Goal: Transaction & Acquisition: Purchase product/service

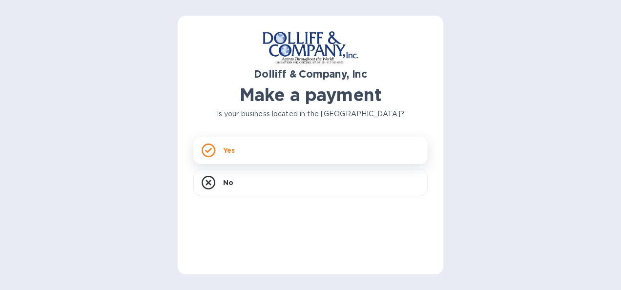
click at [246, 149] on div "Yes" at bounding box center [310, 150] width 234 height 27
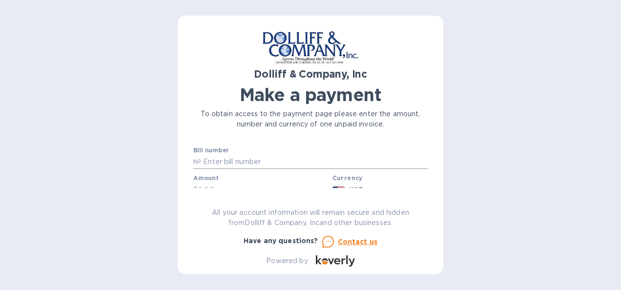
click at [257, 158] on input "text" at bounding box center [314, 162] width 227 height 15
type input "876965"
click at [247, 161] on input "text" at bounding box center [263, 164] width 131 height 15
type input "35,498.08"
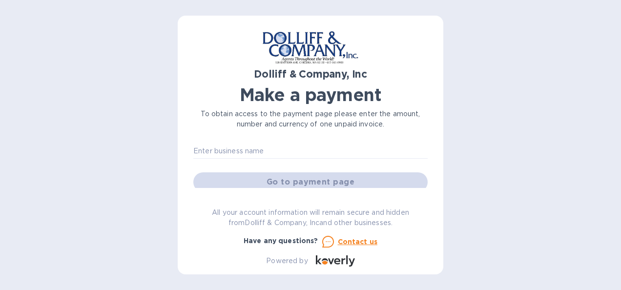
scroll to position [67, 0]
click at [261, 151] on input "text" at bounding box center [310, 151] width 234 height 15
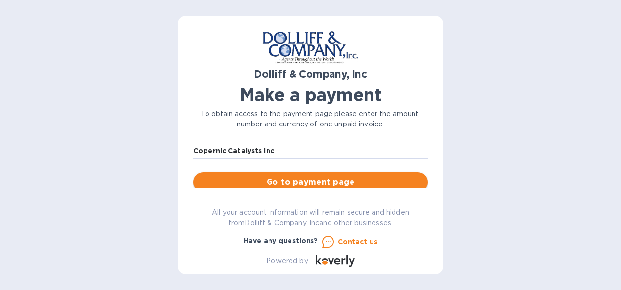
type input "Copernic Catalysts Inc"
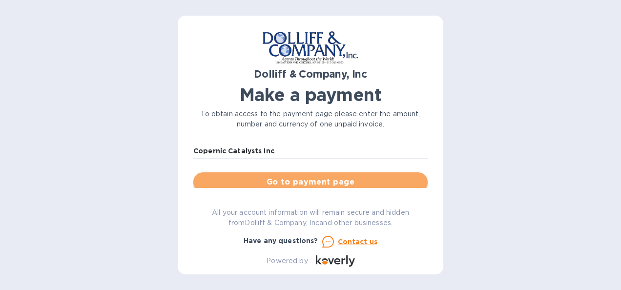
click at [334, 176] on span "Go to payment page" at bounding box center [310, 182] width 219 height 12
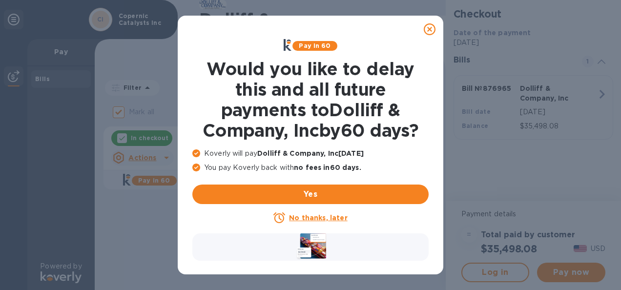
click at [327, 219] on u "No thanks, later" at bounding box center [318, 218] width 58 height 8
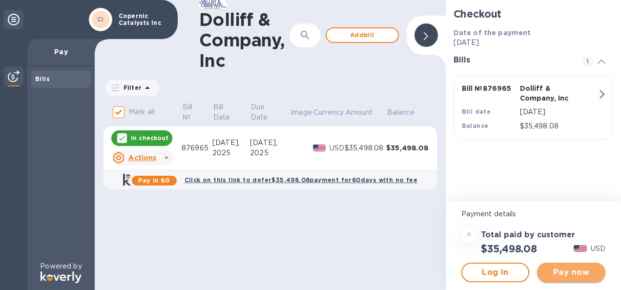
click at [580, 275] on span "Pay now" at bounding box center [571, 273] width 53 height 12
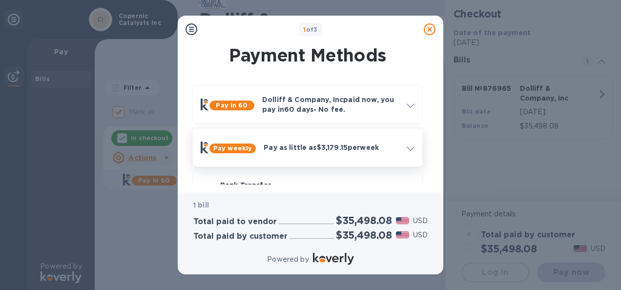
scroll to position [33, 0]
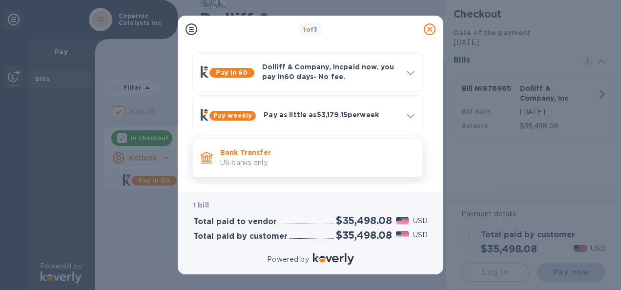
click at [283, 158] on p "US banks only." at bounding box center [317, 163] width 194 height 10
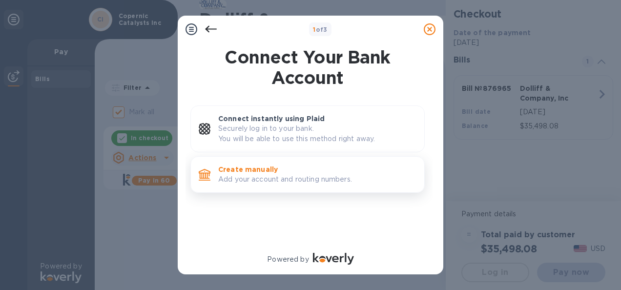
click at [286, 168] on p "Create manually" at bounding box center [317, 170] width 198 height 10
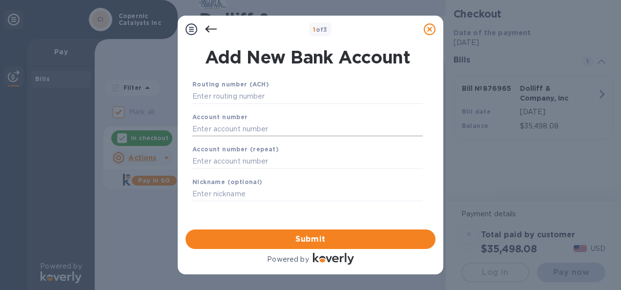
click at [242, 129] on input "text" at bounding box center [307, 129] width 231 height 15
paste input "369583079994095"
type input "369583079994095"
click at [302, 99] on input "text" at bounding box center [307, 96] width 231 height 15
paste input "121145349"
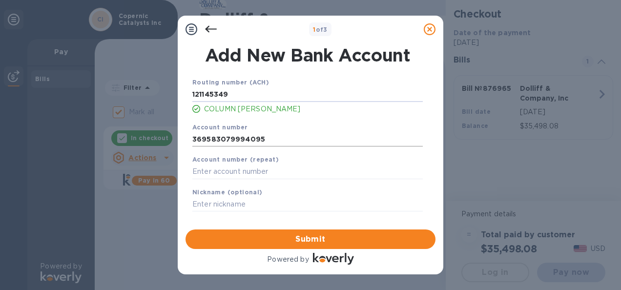
type input "121145349"
click at [297, 136] on input "369583079994095" at bounding box center [307, 139] width 231 height 15
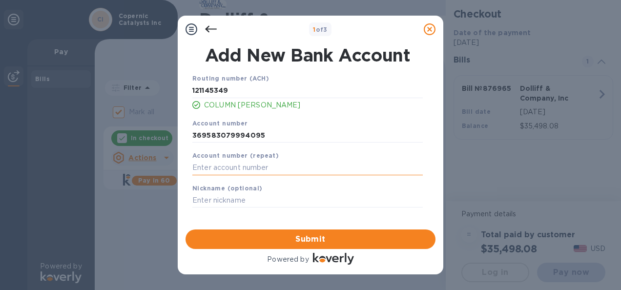
click at [256, 166] on input "text" at bounding box center [307, 168] width 231 height 15
paste input "369583079994095"
type input "369583079994095"
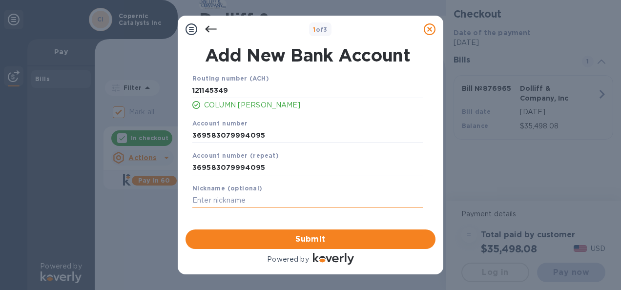
click at [234, 198] on input "text" at bounding box center [307, 200] width 231 height 15
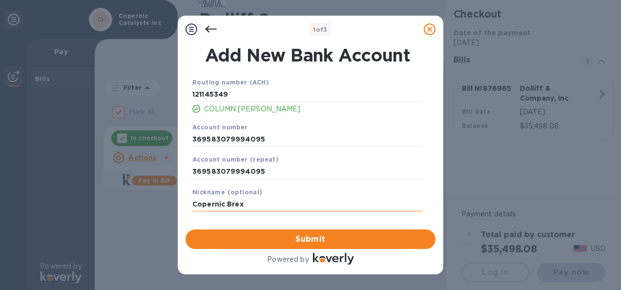
scroll to position [4, 0]
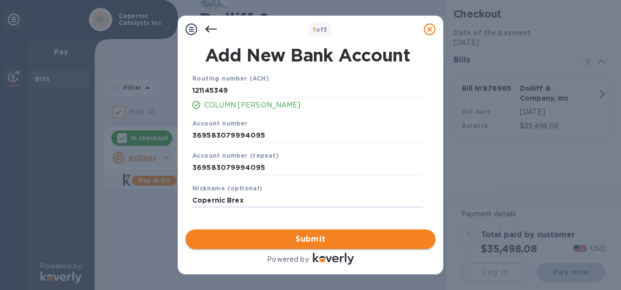
type input "Copernic Brex"
click at [314, 242] on span "Submit" at bounding box center [310, 239] width 234 height 12
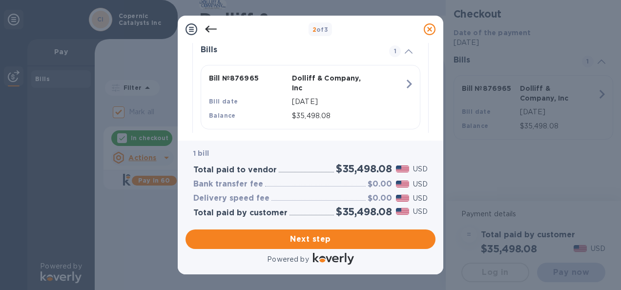
scroll to position [232, 0]
click at [387, 240] on span "Next step" at bounding box center [310, 239] width 234 height 12
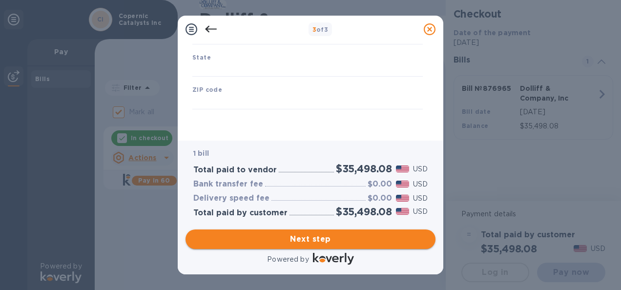
type input "[GEOGRAPHIC_DATA]"
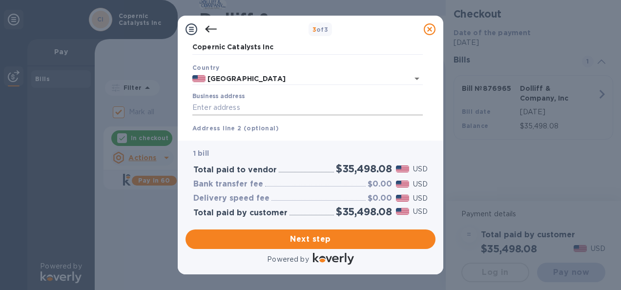
click at [265, 107] on input "Business address" at bounding box center [307, 108] width 231 height 15
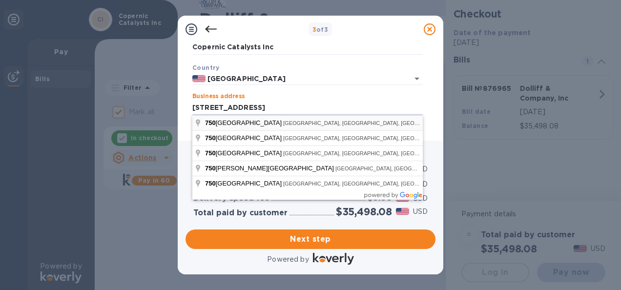
type input "[STREET_ADDRESS]"
type input "[GEOGRAPHIC_DATA]"
type input "MA"
type input "02139"
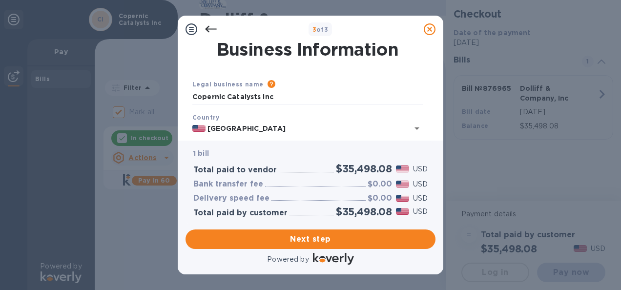
scroll to position [2, 0]
click at [258, 97] on input "Copernic Catalysts Inc" at bounding box center [307, 97] width 231 height 15
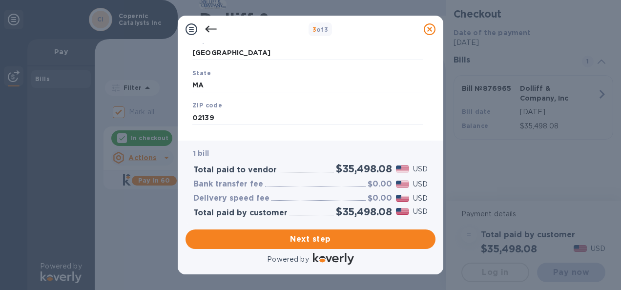
scroll to position [188, 0]
type input "Copernic Catalysts, Inc."
click at [311, 234] on span "Next step" at bounding box center [310, 239] width 234 height 12
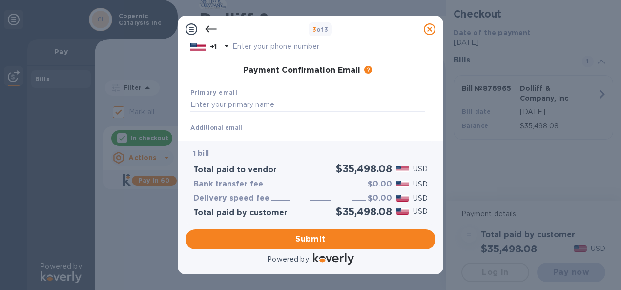
scroll to position [140, 0]
click at [269, 103] on input "text" at bounding box center [307, 104] width 234 height 15
paste input "[PERSON_NAME][EMAIL_ADDRESS][PERSON_NAME][DOMAIN_NAME]"
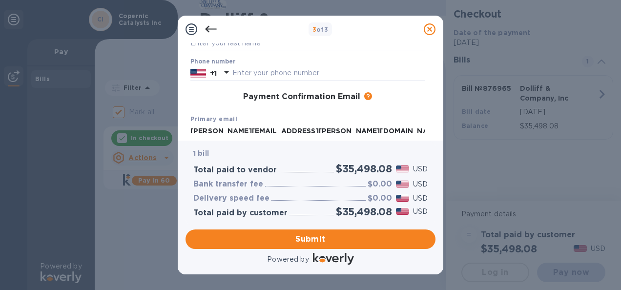
scroll to position [111, 0]
type input "[PERSON_NAME][EMAIL_ADDRESS][PERSON_NAME][DOMAIN_NAME]"
click at [415, 122] on div "Primary email [PERSON_NAME][EMAIL_ADDRESS][PERSON_NAME][DOMAIN_NAME]" at bounding box center [308, 127] width 242 height 33
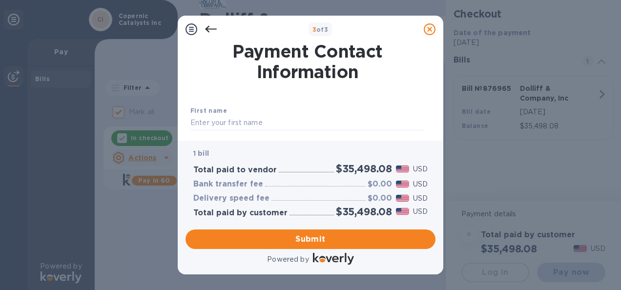
scroll to position [14, 0]
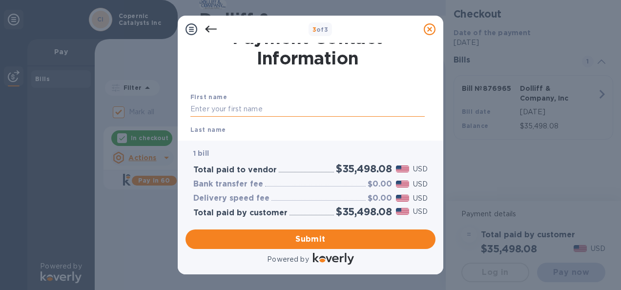
click at [277, 104] on input "text" at bounding box center [307, 109] width 234 height 15
type input "[PERSON_NAME]"
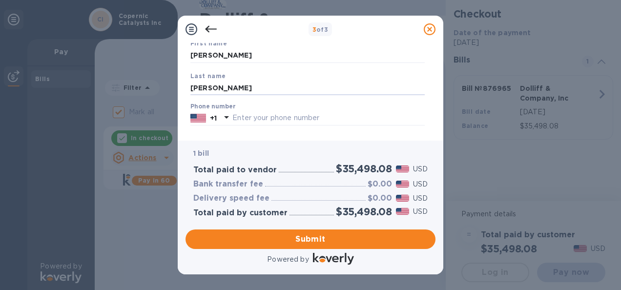
type input "[PERSON_NAME]"
click at [385, 107] on div "Phone number +1" at bounding box center [307, 114] width 234 height 22
click at [255, 124] on input "text" at bounding box center [329, 118] width 192 height 15
type input "8456520098"
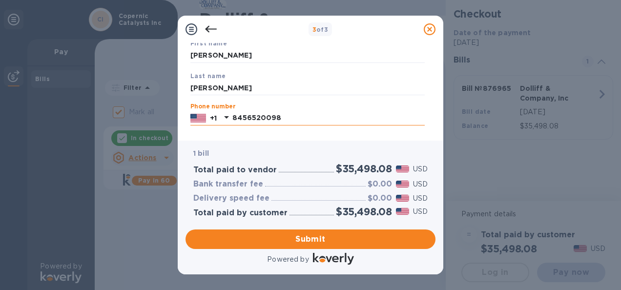
type input "[PERSON_NAME][EMAIL_ADDRESS][PERSON_NAME][DOMAIN_NAME]"
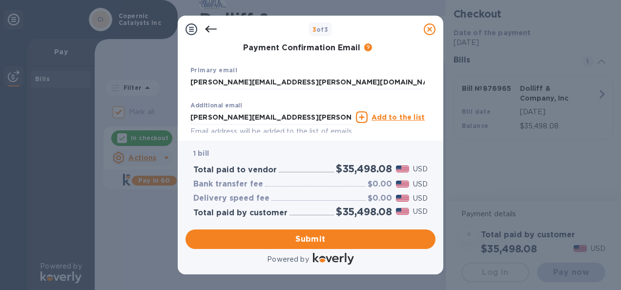
scroll to position [162, 0]
drag, startPoint x: 322, startPoint y: 116, endPoint x: 71, endPoint y: 127, distance: 251.3
click at [71, 127] on div "3 of 3 Payment Contact Information First name [PERSON_NAME] Last name [PERSON_N…" at bounding box center [310, 145] width 621 height 290
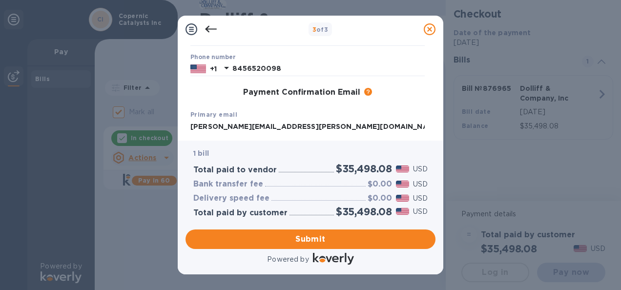
scroll to position [211, 0]
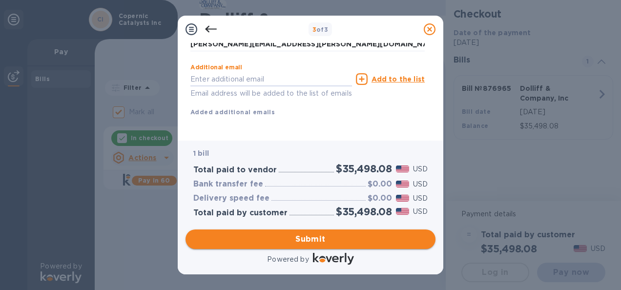
click at [313, 242] on span "Submit" at bounding box center [310, 239] width 234 height 12
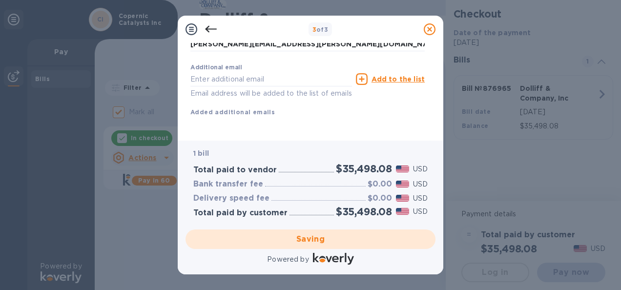
checkbox input "false"
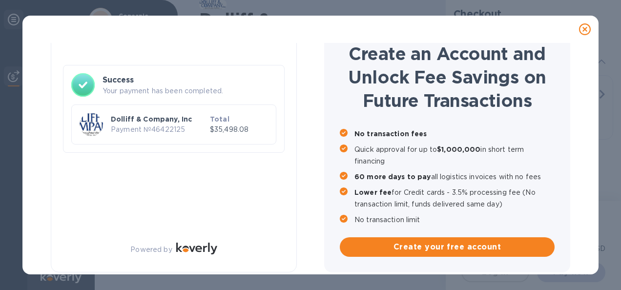
scroll to position [40, 0]
